Goal: Book appointment/travel/reservation

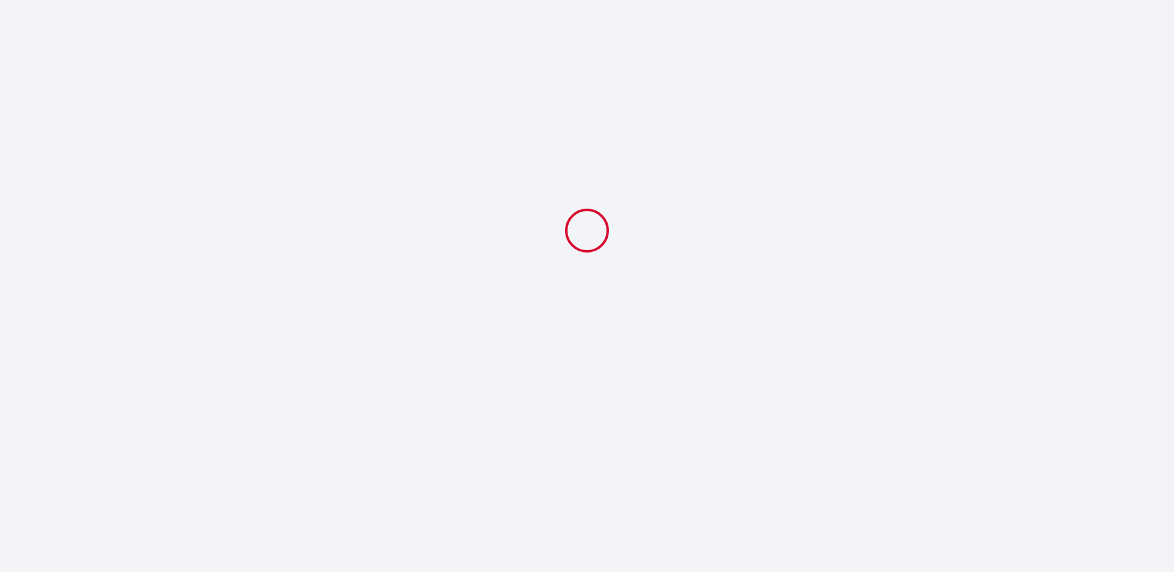
select select
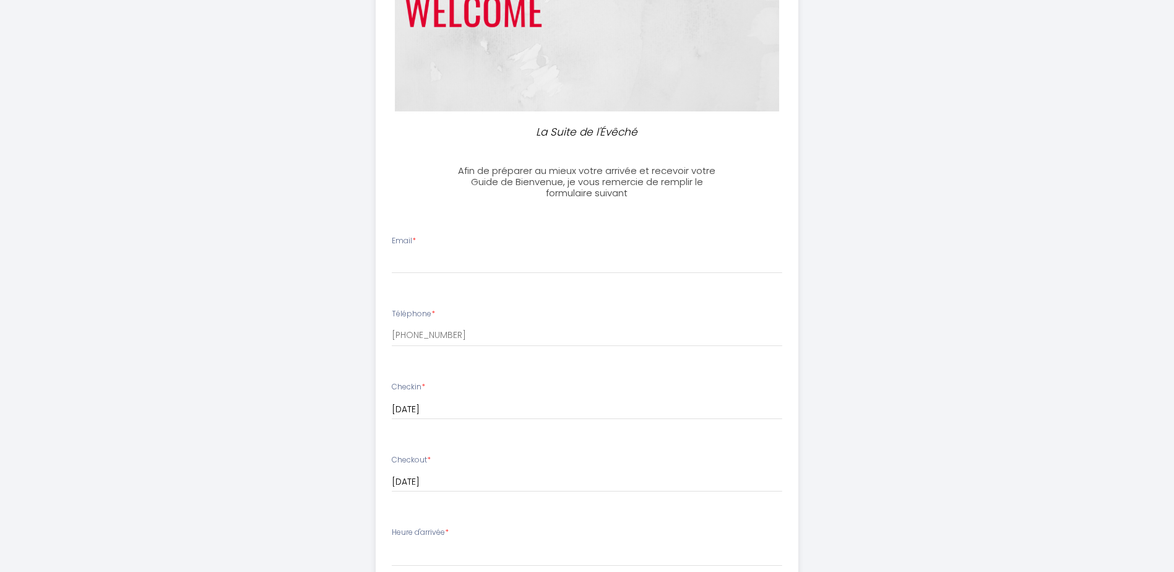
scroll to position [186, 0]
click at [462, 254] on input "Email *" at bounding box center [587, 259] width 391 height 22
type input "[EMAIL_ADDRESS][DOMAIN_NAME]"
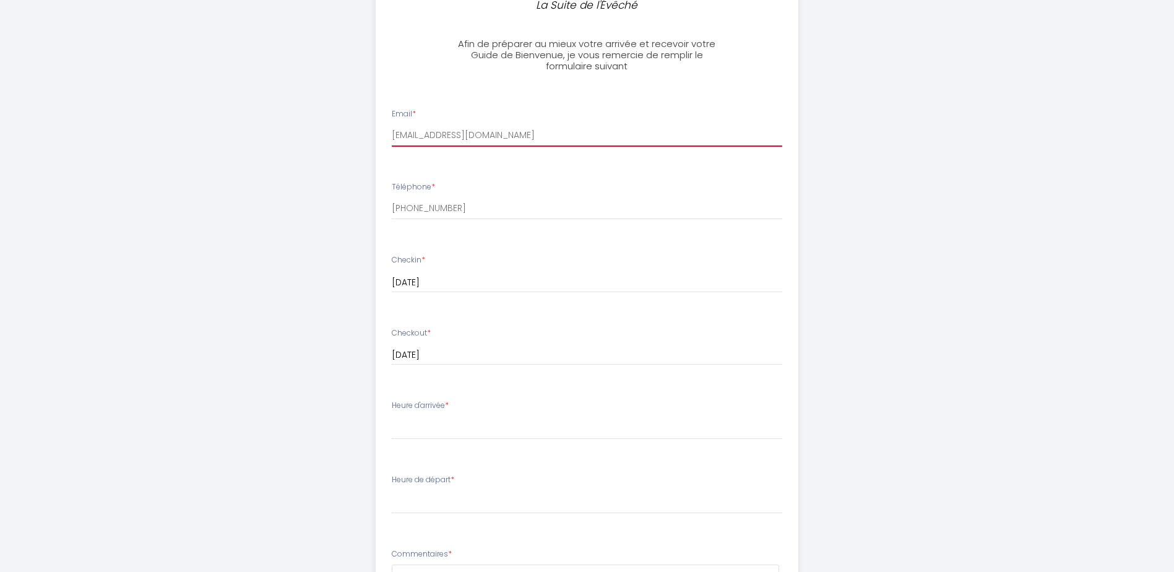
scroll to position [371, 0]
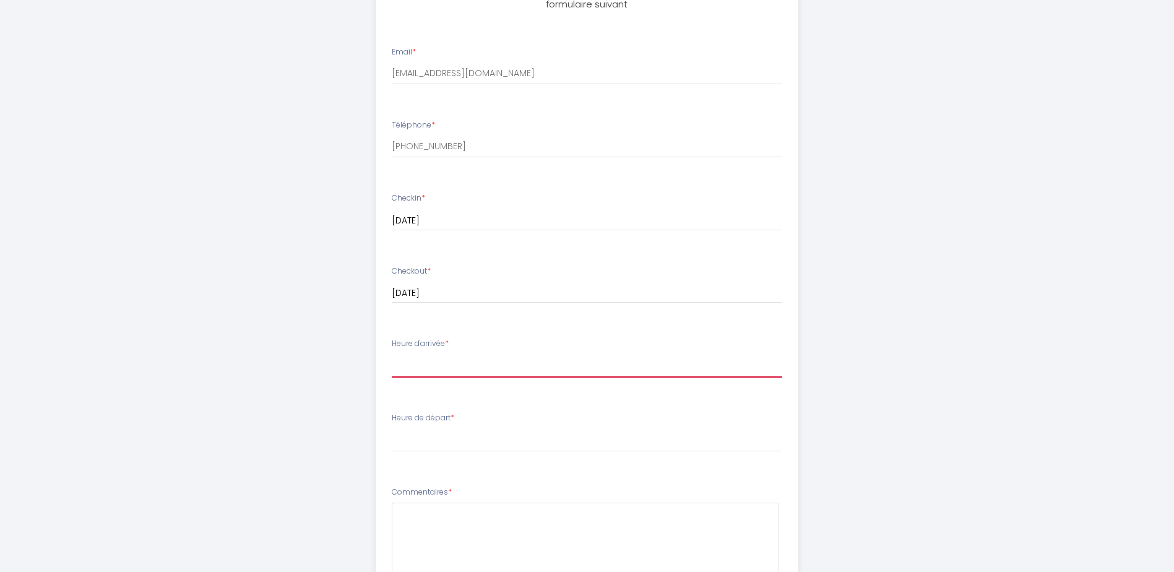
click at [474, 362] on select "15:00 15:30 16:00 16:30 17:00 17:30 18:00 18:30 19:00 19:30 20:00 20:30 21:00 2…" at bounding box center [587, 366] width 391 height 24
select select "16:00"
click at [392, 354] on select "15:00 15:30 16:00 16:30 17:00 17:30 18:00 18:30 19:00 19:30 20:00 20:30 21:00 2…" at bounding box center [587, 366] width 391 height 24
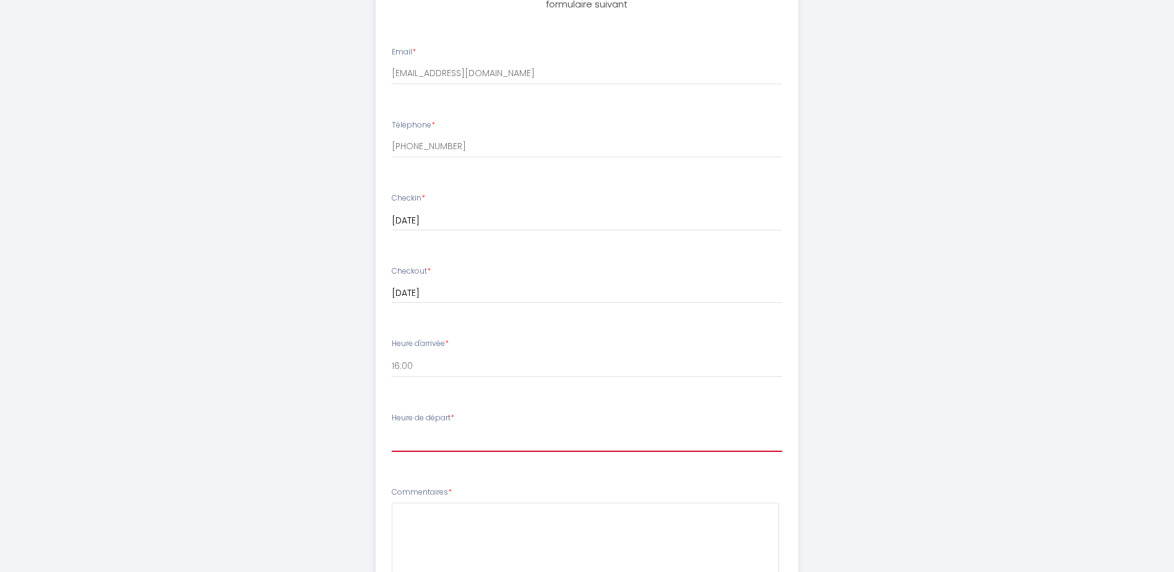
click at [420, 443] on select "00:00 00:30 01:00 01:30 02:00 02:30 03:00 03:30 04:00 04:30 05:00 05:30 06:00 0…" at bounding box center [587, 440] width 391 height 24
select select "10:00"
click at [392, 428] on select "00:00 00:30 01:00 01:30 02:00 02:30 03:00 03:30 04:00 04:30 05:00 05:30 06:00 0…" at bounding box center [587, 440] width 391 height 24
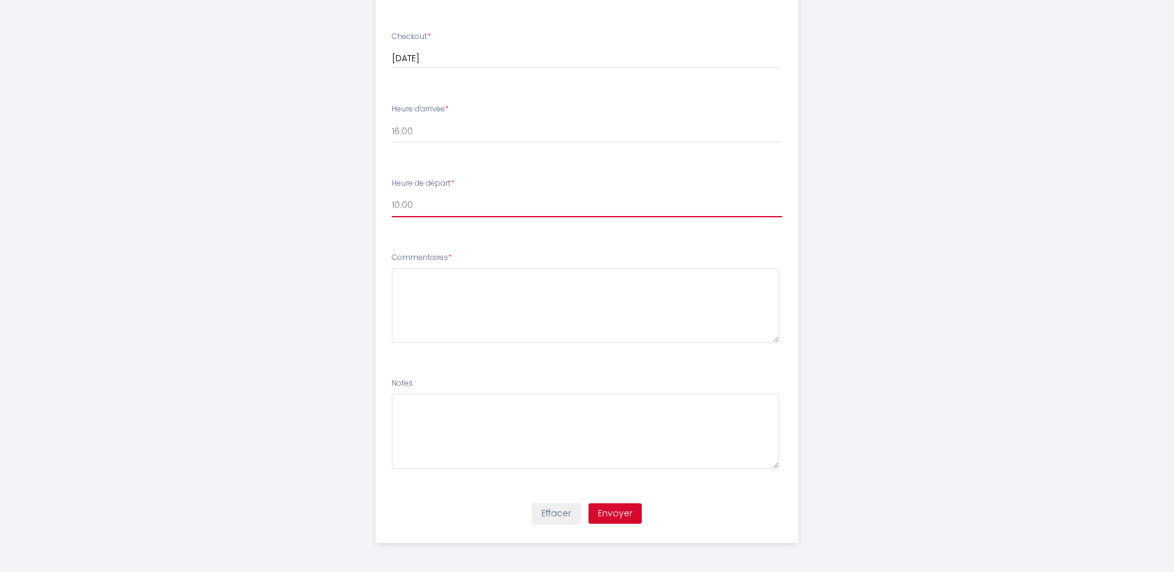
scroll to position [608, 0]
click at [609, 510] on button "Envoyer" at bounding box center [615, 511] width 53 height 21
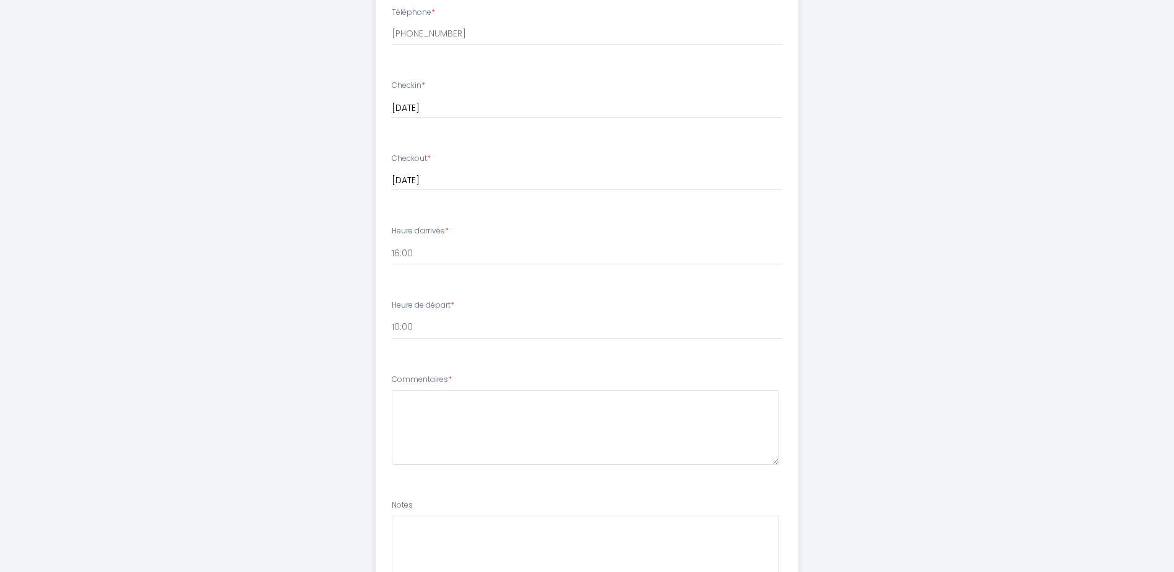
scroll to position [546, 0]
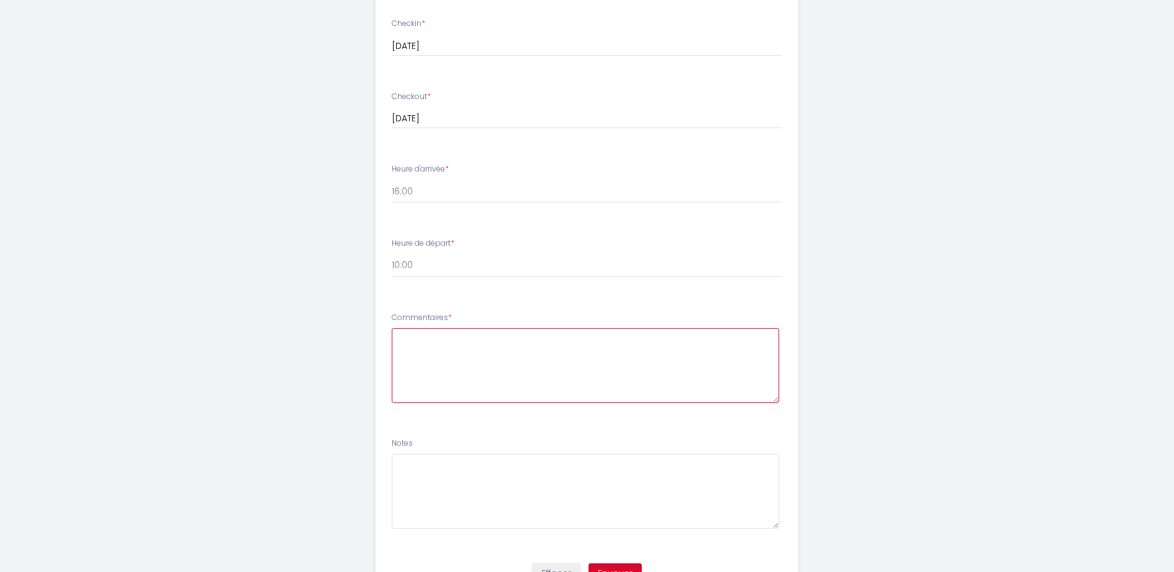
click at [404, 336] on textarea at bounding box center [585, 365] width 387 height 75
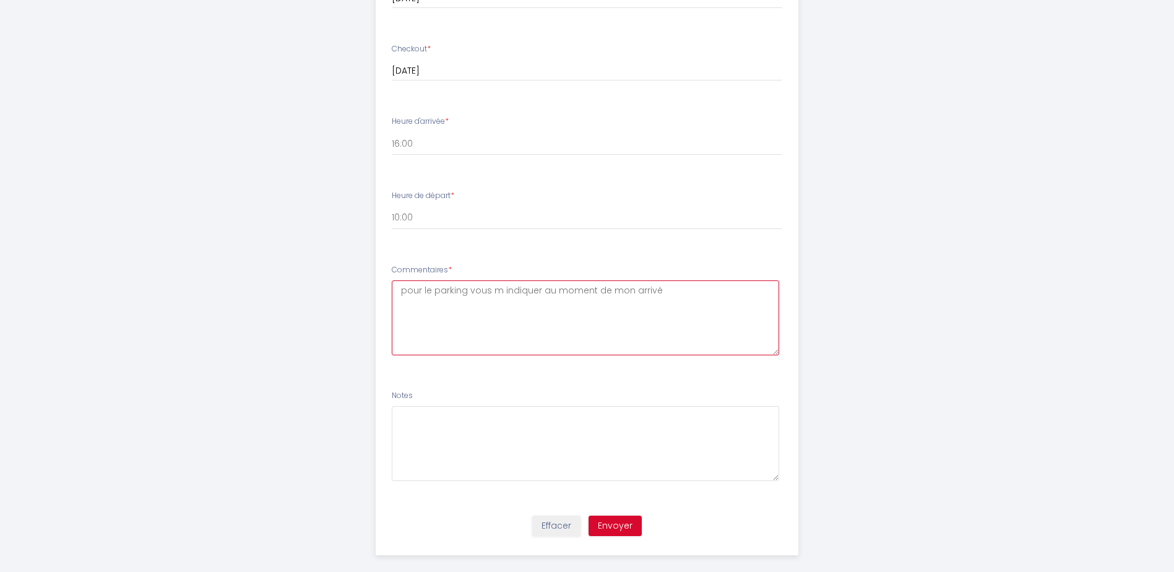
scroll to position [608, 0]
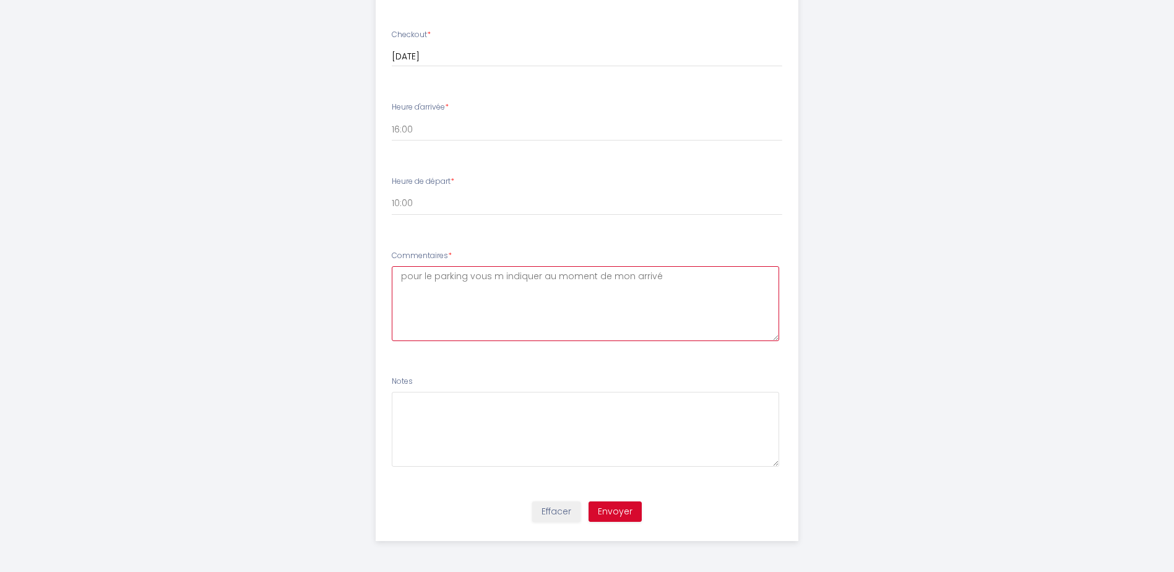
type textarea "pour le parking vous m indiquer au moment de mon arrivé"
click at [609, 511] on button "Envoyer" at bounding box center [615, 511] width 53 height 21
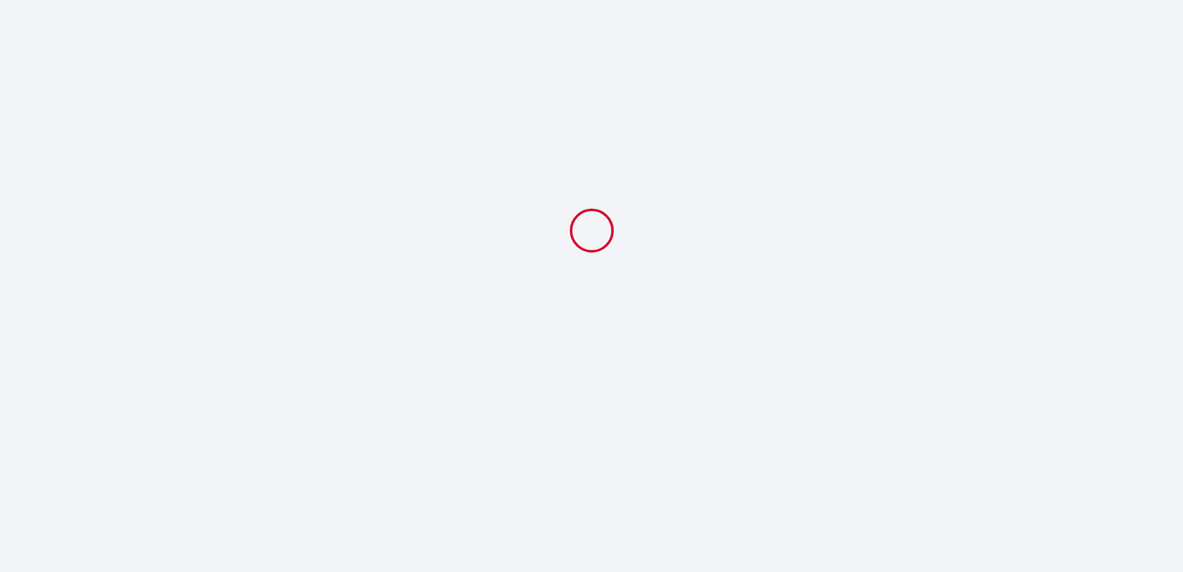
select select "16:00"
select select "10:00"
